Goal: Browse casually

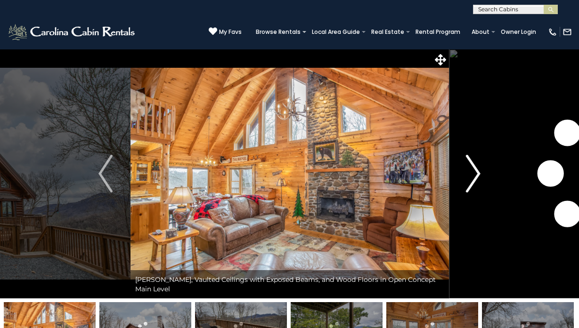
click at [474, 175] on img "Next" at bounding box center [473, 174] width 14 height 38
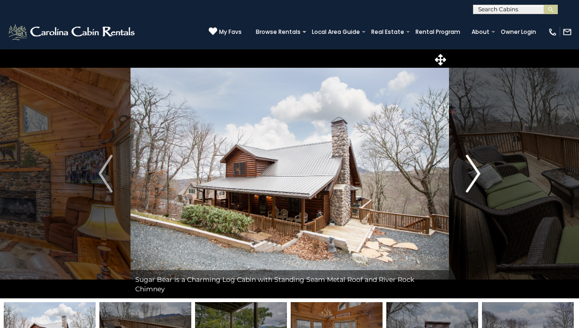
click at [474, 175] on img "Next" at bounding box center [473, 174] width 14 height 38
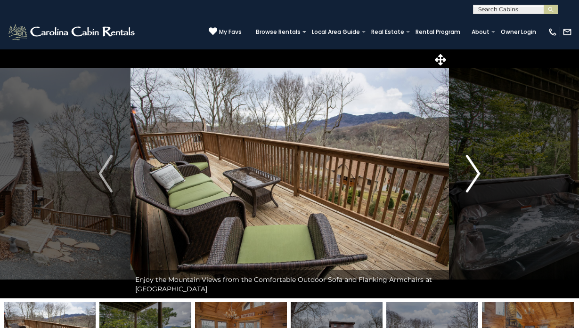
click at [474, 175] on img "Next" at bounding box center [473, 174] width 14 height 38
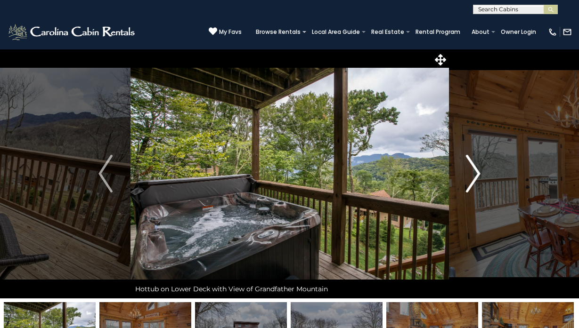
click at [474, 175] on img "Next" at bounding box center [473, 174] width 14 height 38
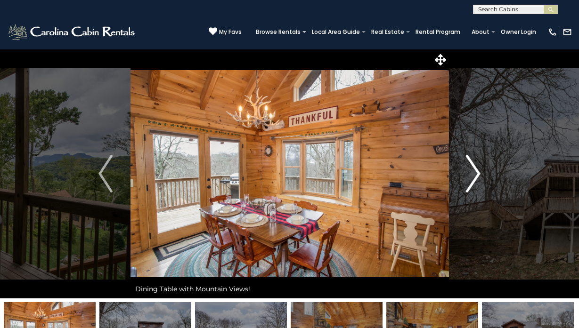
click at [474, 175] on img "Next" at bounding box center [473, 174] width 14 height 38
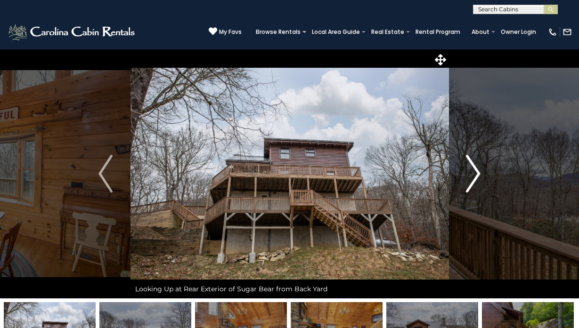
click at [474, 175] on img "Next" at bounding box center [473, 174] width 14 height 38
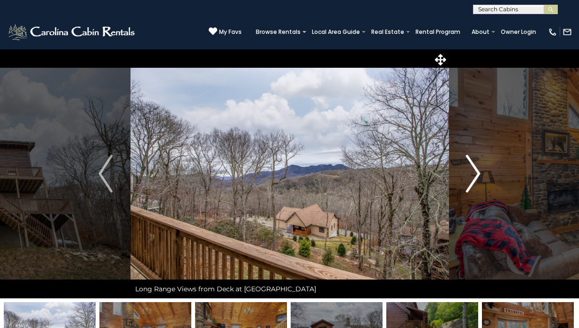
click at [474, 175] on img "Next" at bounding box center [473, 174] width 14 height 38
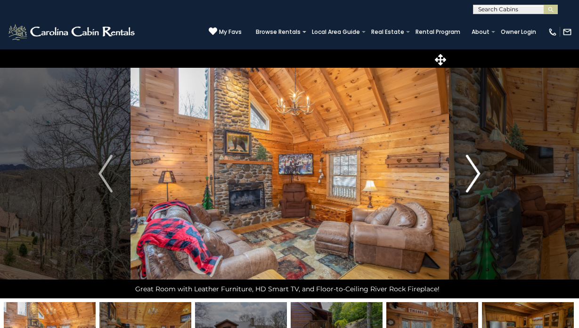
click at [474, 174] on img "Next" at bounding box center [473, 174] width 14 height 38
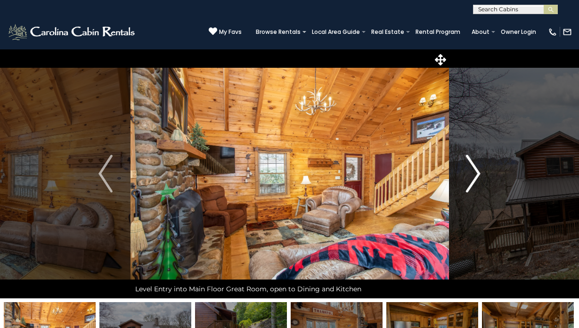
click at [474, 174] on img "Next" at bounding box center [473, 174] width 14 height 38
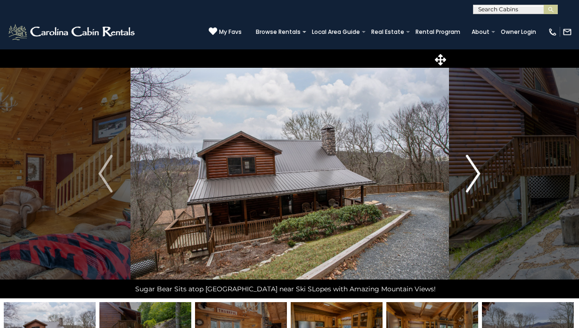
click at [474, 174] on img "Next" at bounding box center [473, 174] width 14 height 38
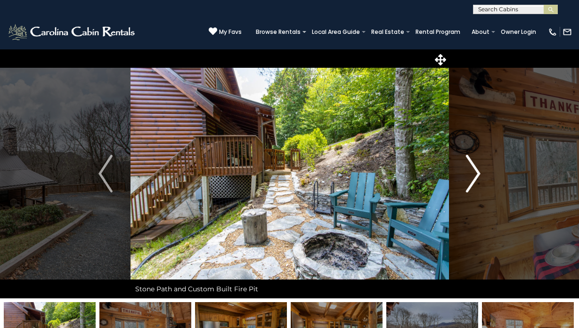
click at [474, 174] on img "Next" at bounding box center [473, 174] width 14 height 38
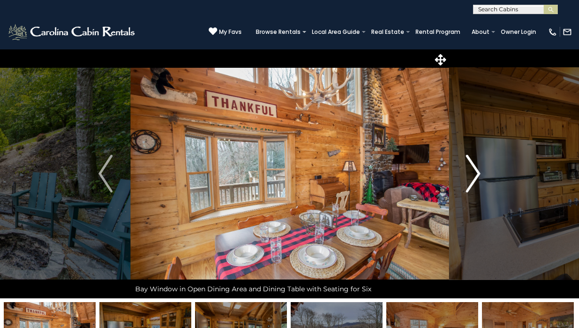
click at [474, 174] on img "Next" at bounding box center [473, 174] width 14 height 38
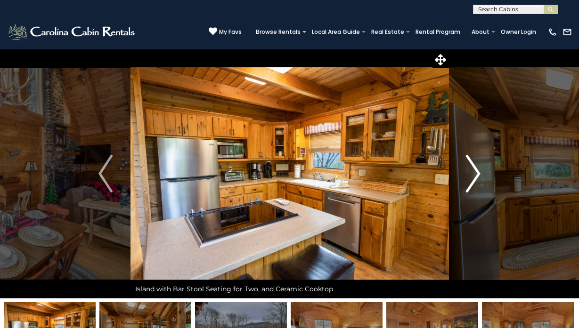
click at [474, 174] on img "Next" at bounding box center [473, 174] width 14 height 38
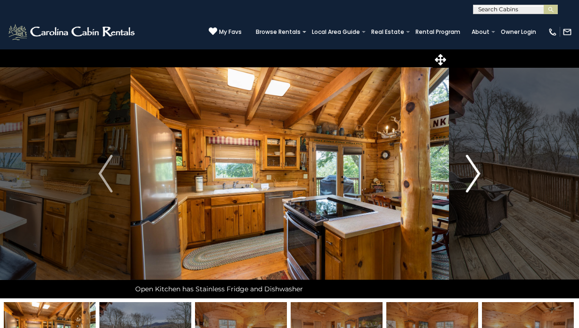
click at [474, 174] on img "Next" at bounding box center [473, 174] width 14 height 38
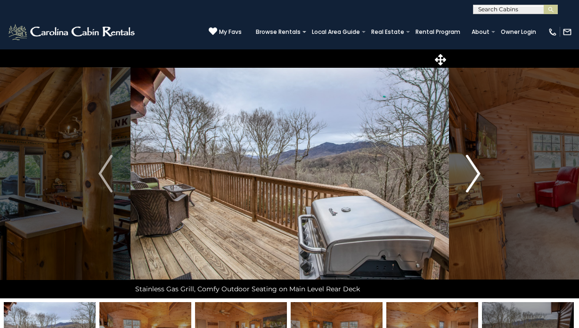
click at [474, 174] on img "Next" at bounding box center [473, 174] width 14 height 38
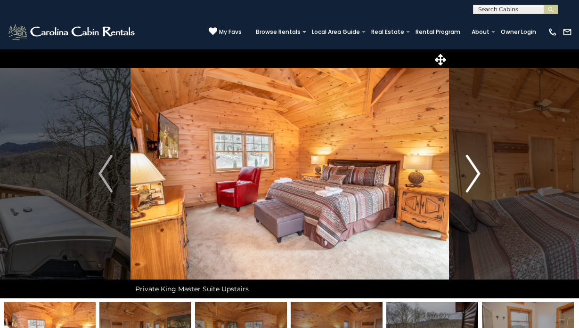
click at [474, 174] on img "Next" at bounding box center [473, 174] width 14 height 38
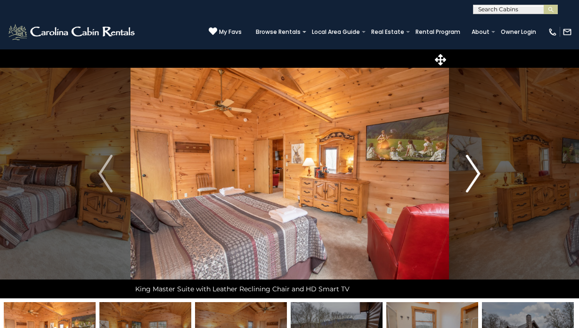
click at [474, 174] on img "Next" at bounding box center [473, 174] width 14 height 38
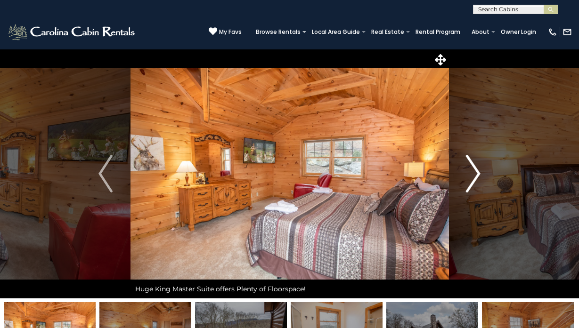
click at [474, 174] on img "Next" at bounding box center [473, 174] width 14 height 38
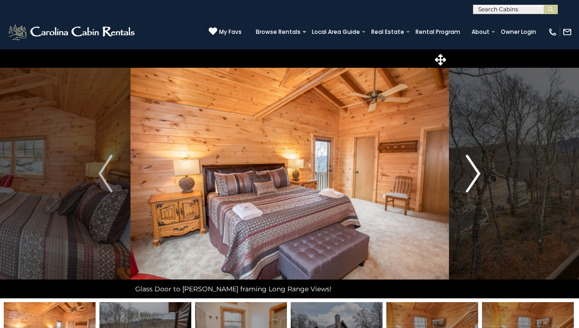
click at [474, 174] on img "Next" at bounding box center [473, 174] width 14 height 38
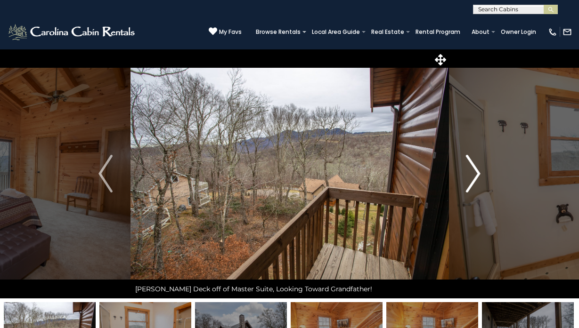
click at [474, 174] on img "Next" at bounding box center [473, 174] width 14 height 38
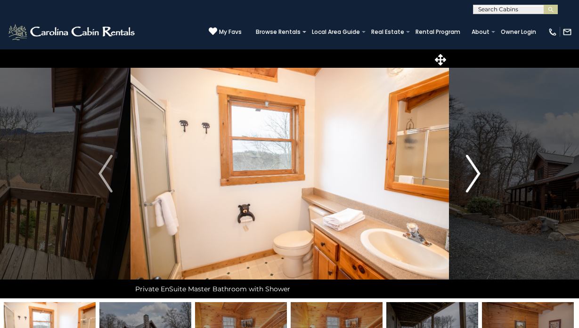
click at [474, 174] on img "Next" at bounding box center [473, 174] width 14 height 38
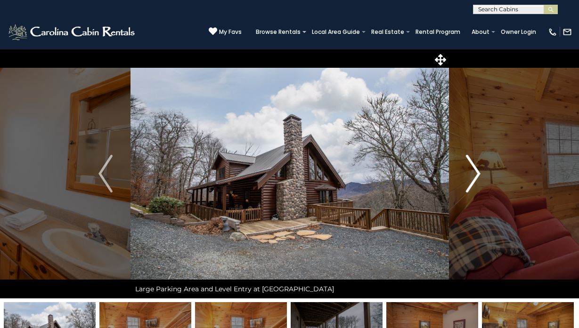
click at [474, 174] on img "Next" at bounding box center [473, 174] width 14 height 38
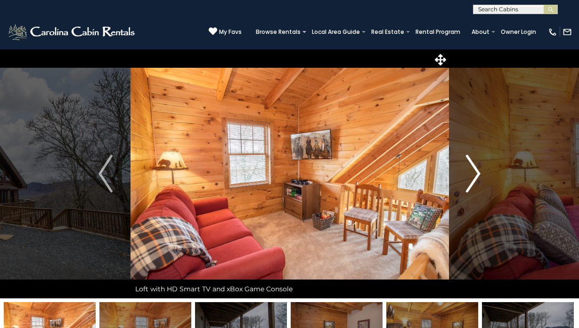
click at [474, 174] on img "Next" at bounding box center [473, 174] width 14 height 38
